Goal: Register for event/course

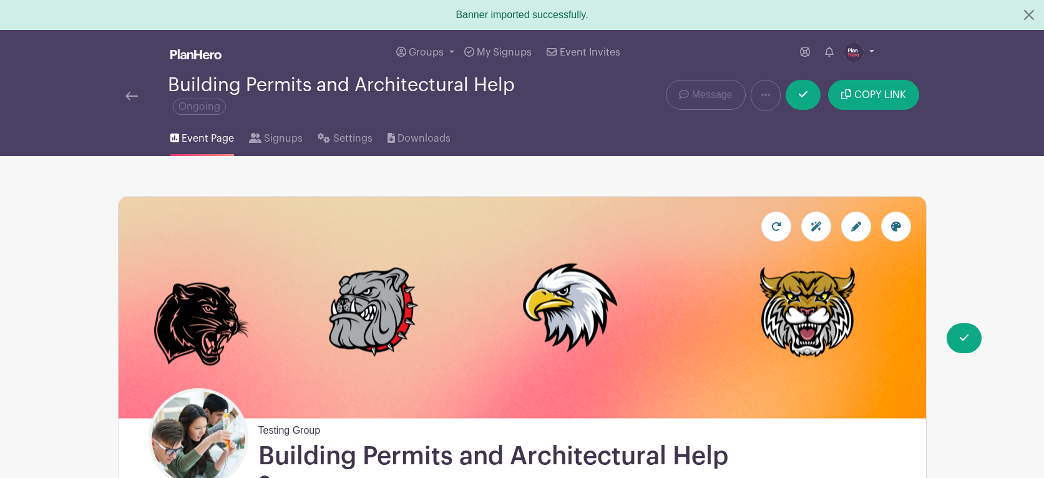
click at [857, 53] on img at bounding box center [854, 52] width 20 height 20
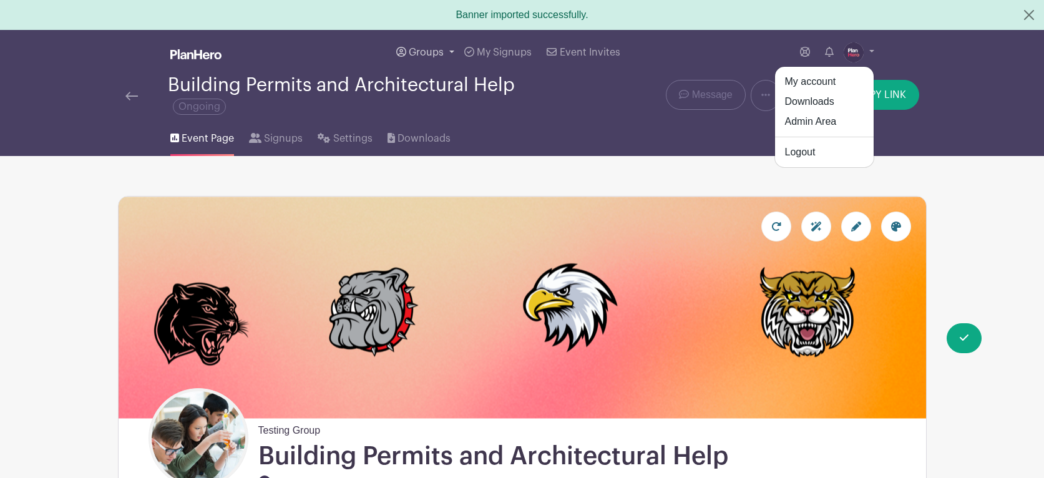
click at [431, 54] on span "Groups" at bounding box center [426, 52] width 35 height 10
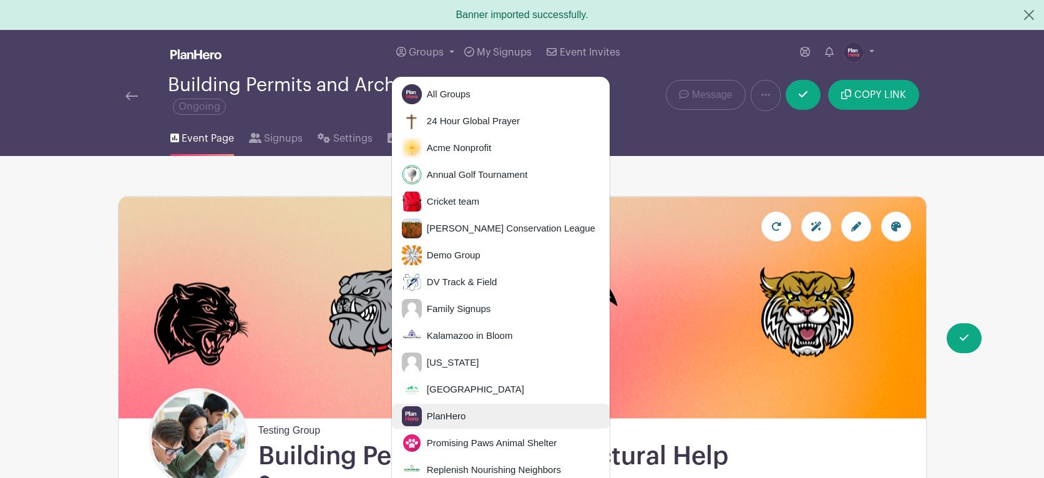
click at [449, 412] on span "PlanHero" at bounding box center [444, 416] width 44 height 14
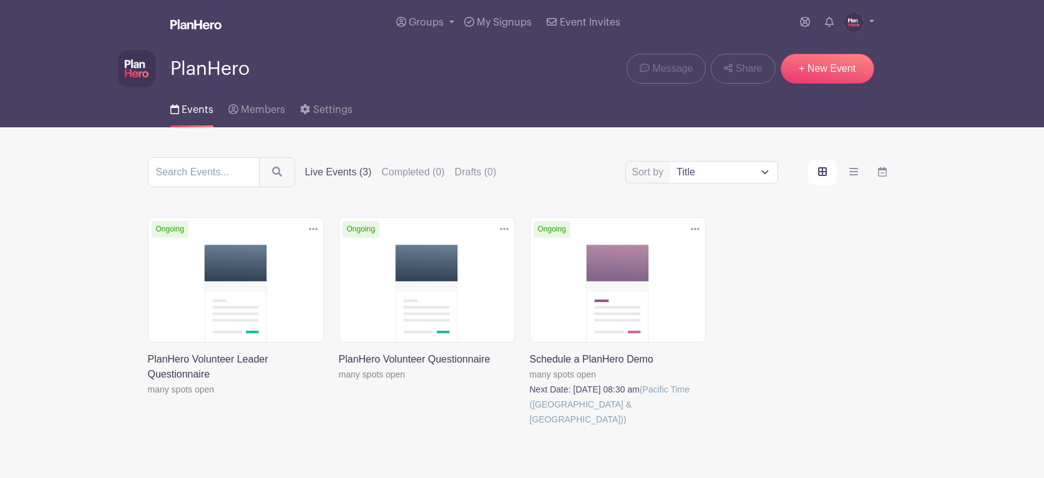
click at [530, 427] on link at bounding box center [530, 427] width 0 height 0
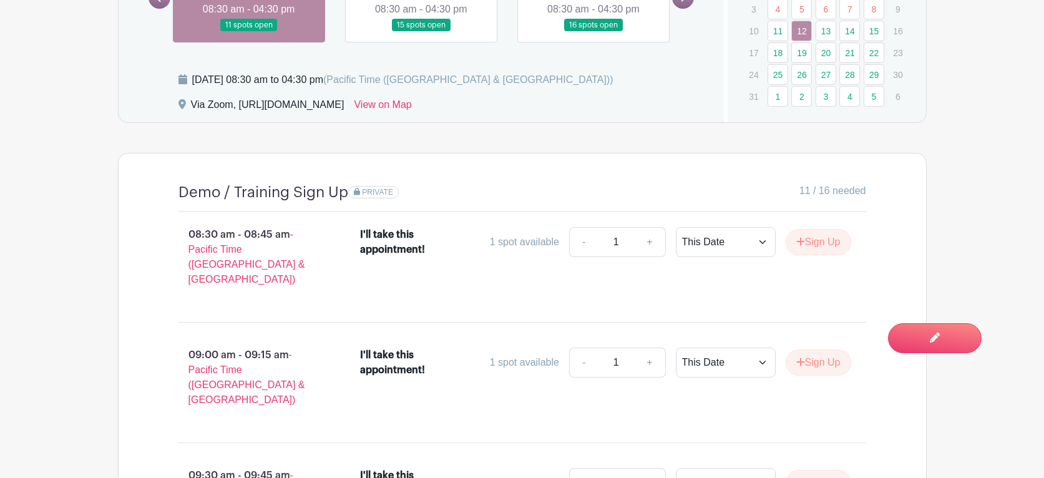
scroll to position [845, 0]
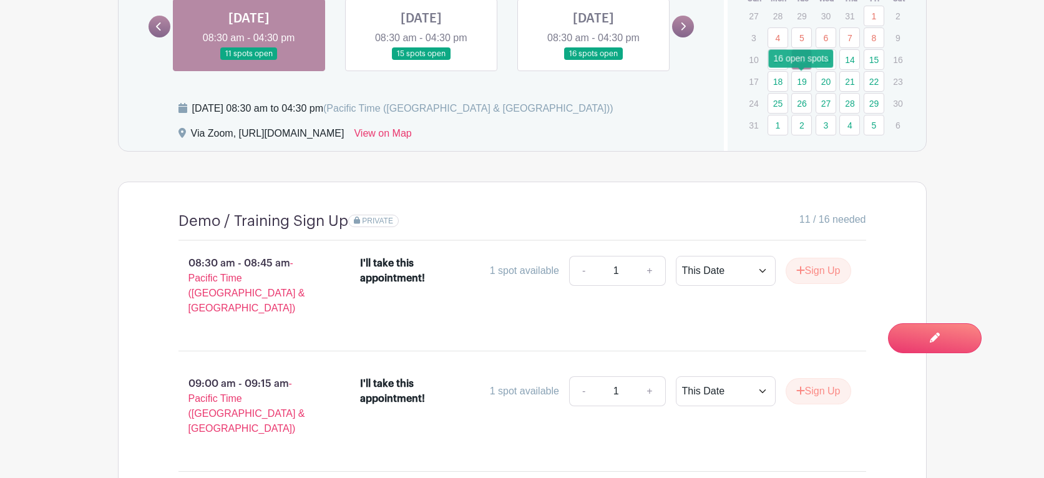
click at [800, 82] on link "19" at bounding box center [801, 81] width 21 height 21
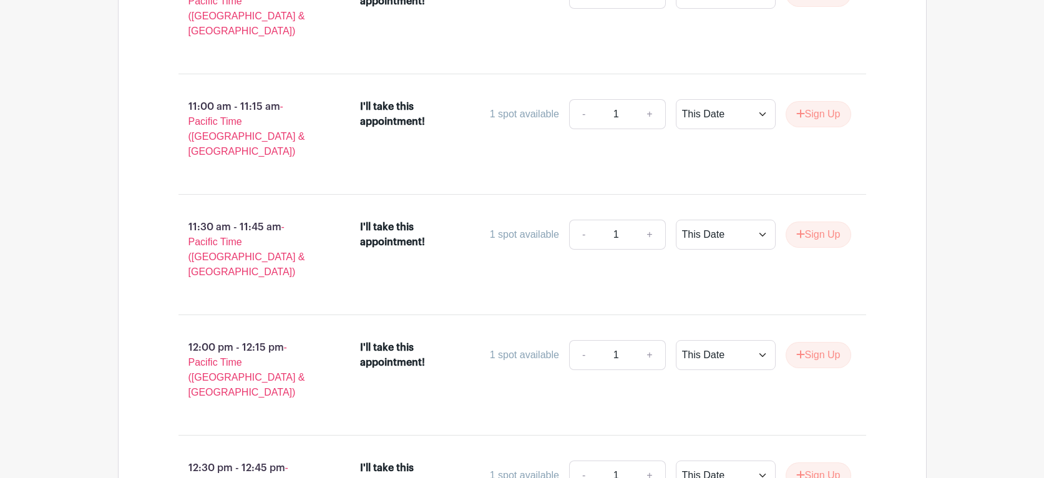
scroll to position [1613, 0]
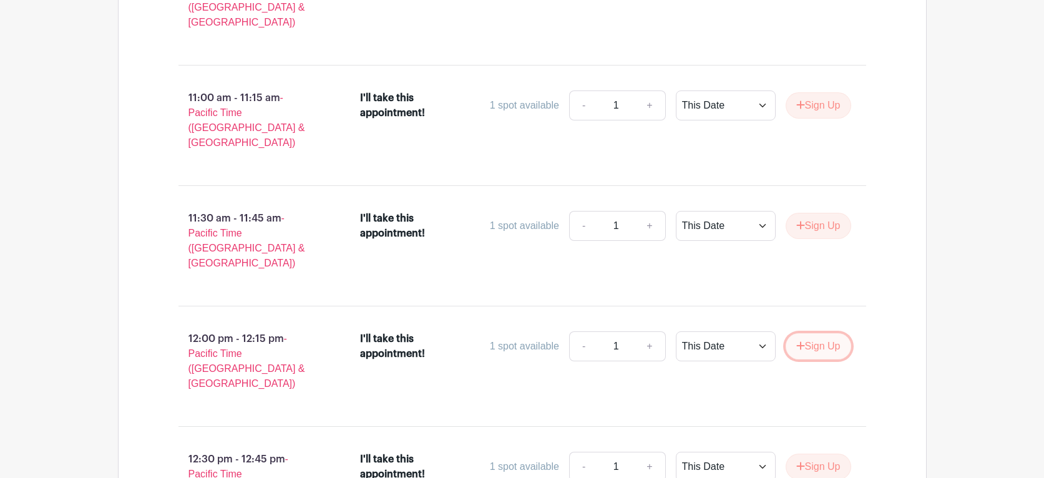
click at [809, 333] on button "Sign Up" at bounding box center [819, 346] width 66 height 26
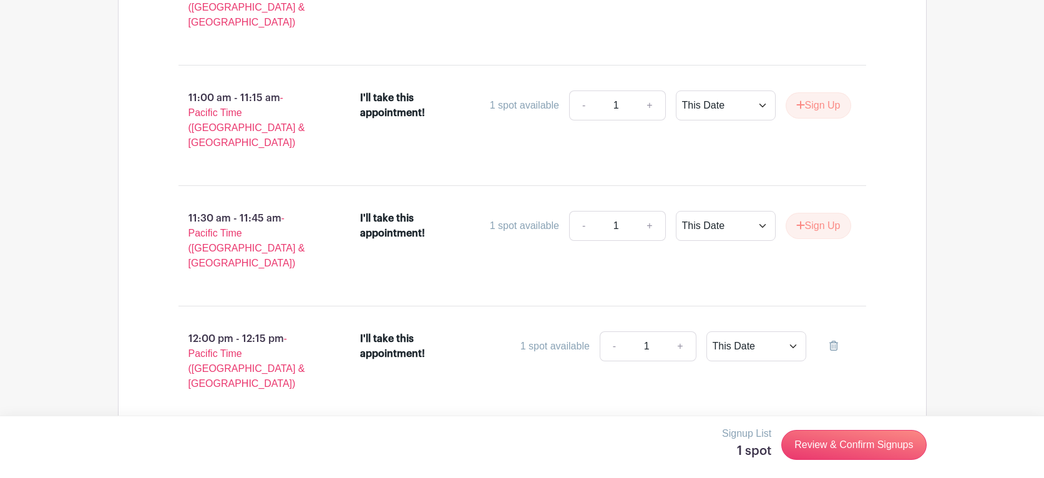
click at [814, 454] on button "Sign Up" at bounding box center [819, 467] width 66 height 26
click at [832, 443] on link "Review & Confirm Signups" at bounding box center [853, 445] width 145 height 30
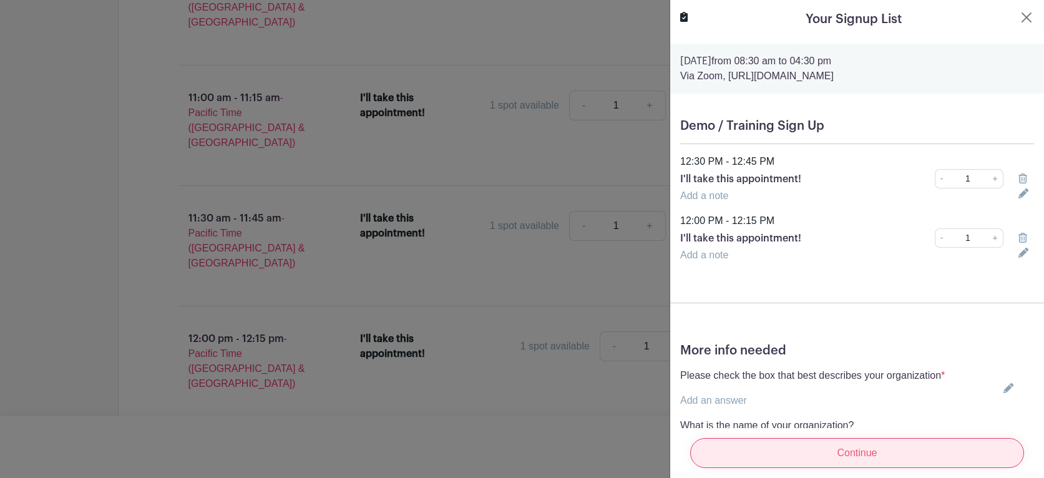
click at [830, 450] on input "Continue" at bounding box center [857, 453] width 334 height 30
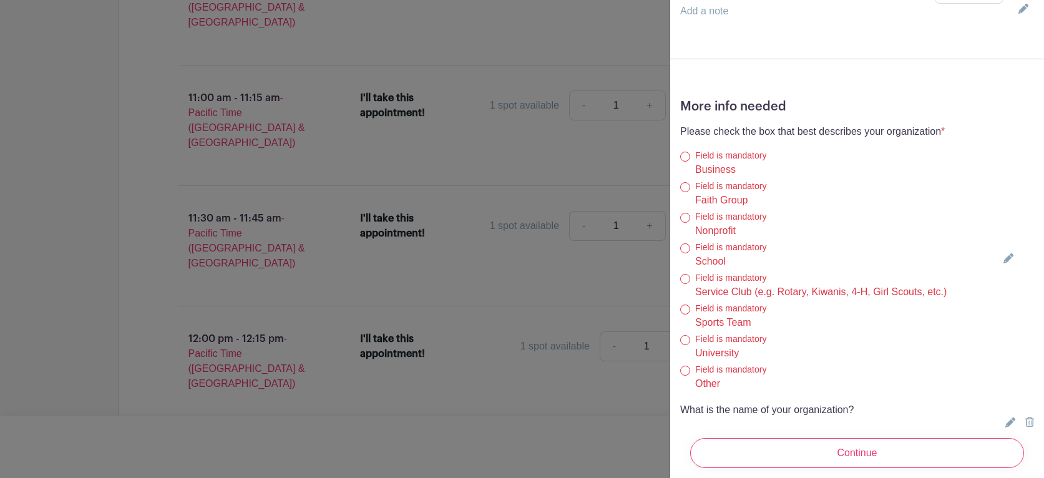
scroll to position [388, 0]
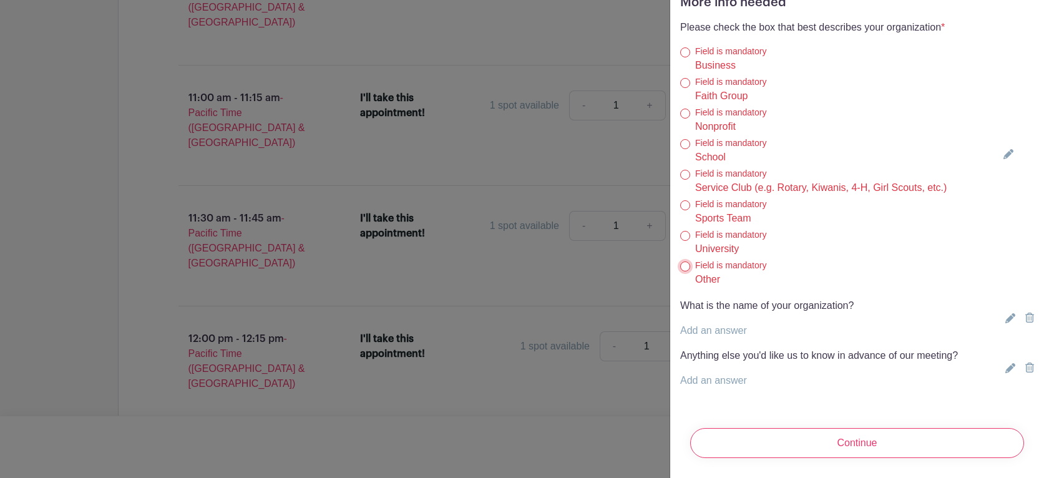
click at [684, 266] on input "Other" at bounding box center [685, 266] width 10 height 10
radio input "true"
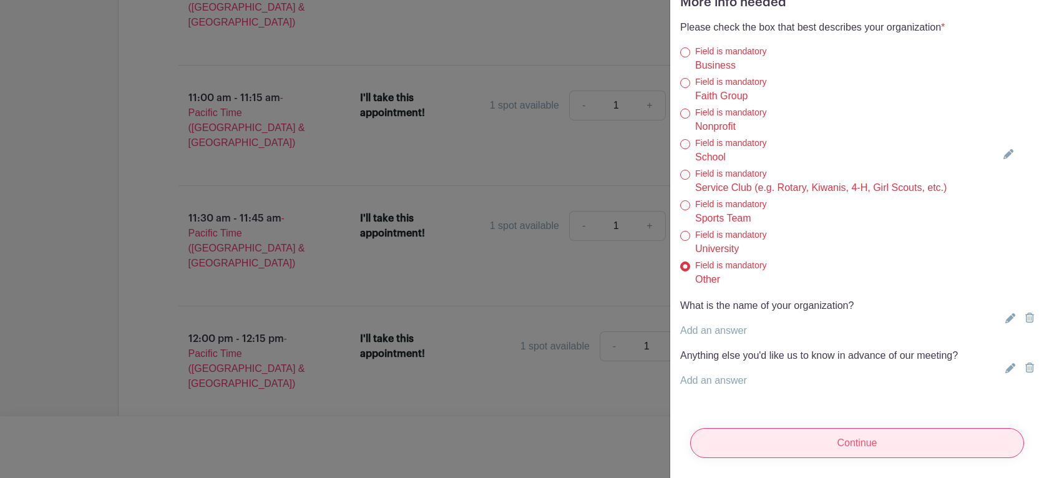
click at [791, 450] on input "Continue" at bounding box center [857, 443] width 334 height 30
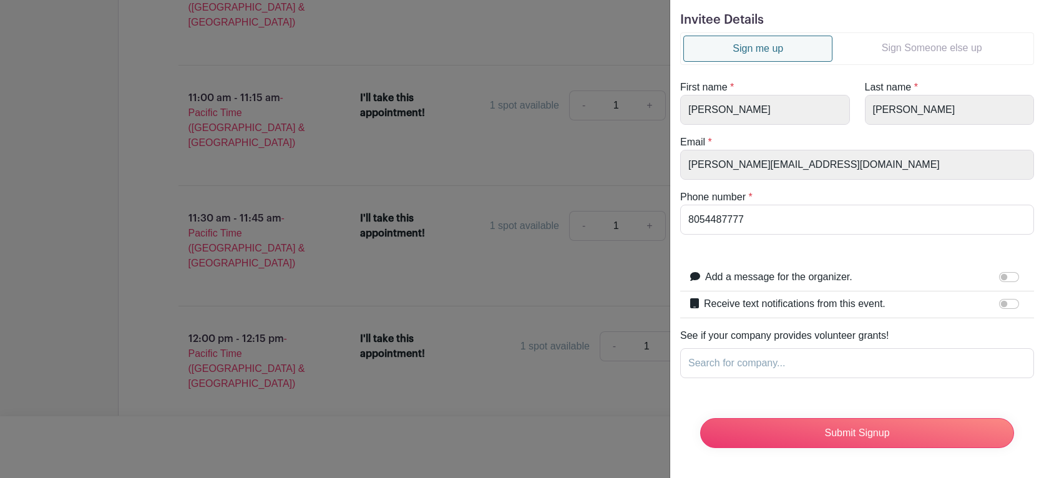
scroll to position [36, 0]
click at [847, 435] on input "Submit Signup" at bounding box center [857, 433] width 314 height 30
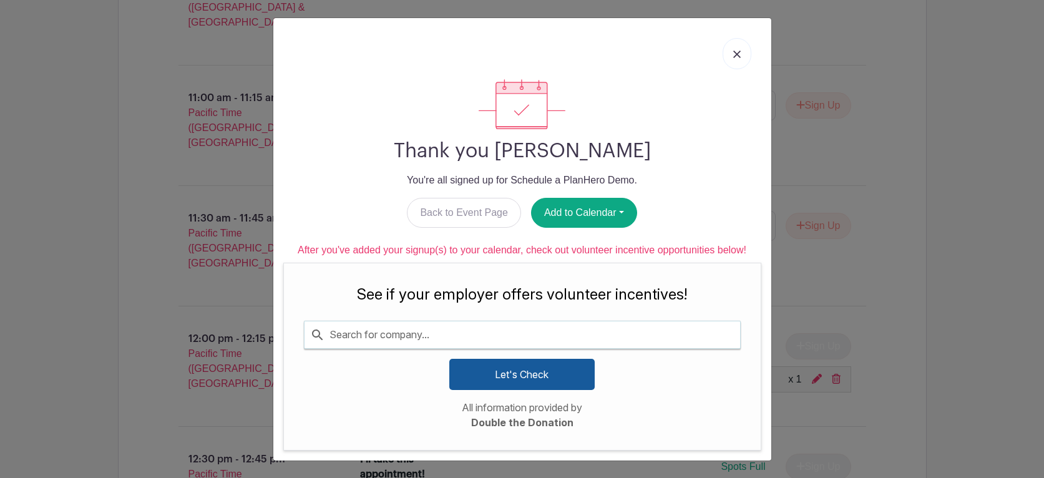
click at [739, 52] on img at bounding box center [736, 54] width 7 height 7
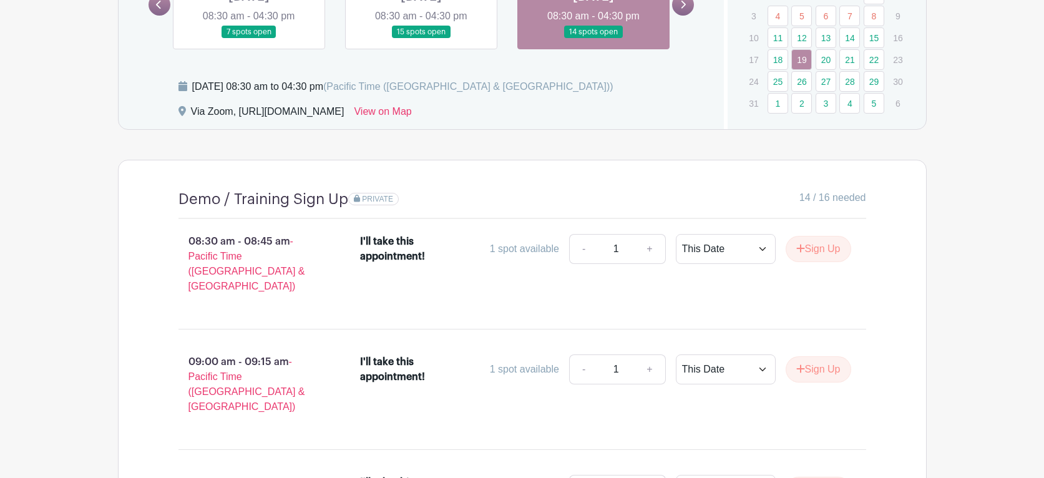
scroll to position [815, 0]
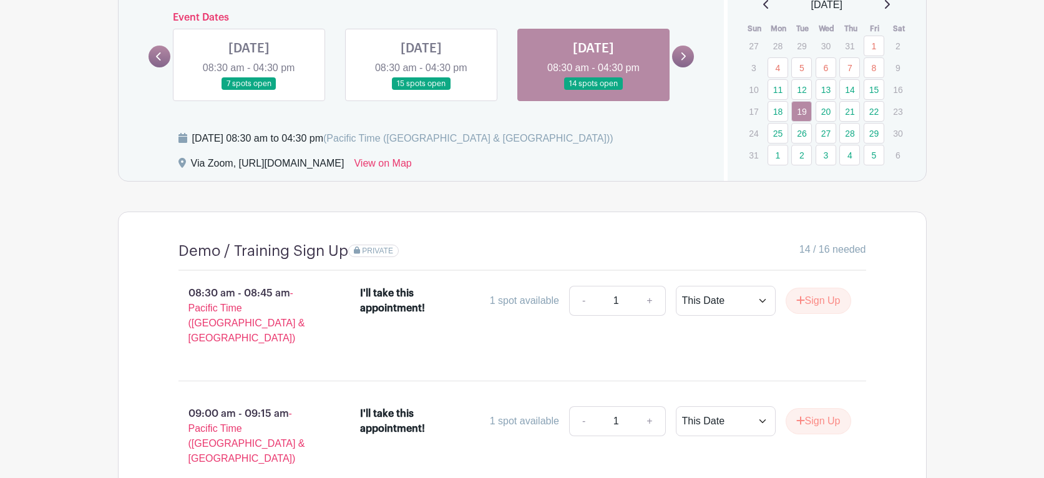
drag, startPoint x: 421, startPoint y: 164, endPoint x: 237, endPoint y: 167, distance: 184.1
click at [237, 167] on div "Via Zoom, https://us06web.zoom.us/s/4370445973 View on Map" at bounding box center [443, 166] width 531 height 20
copy div "https://us06web.zoom.us/s/4370445973"
